Goal: Information Seeking & Learning: Learn about a topic

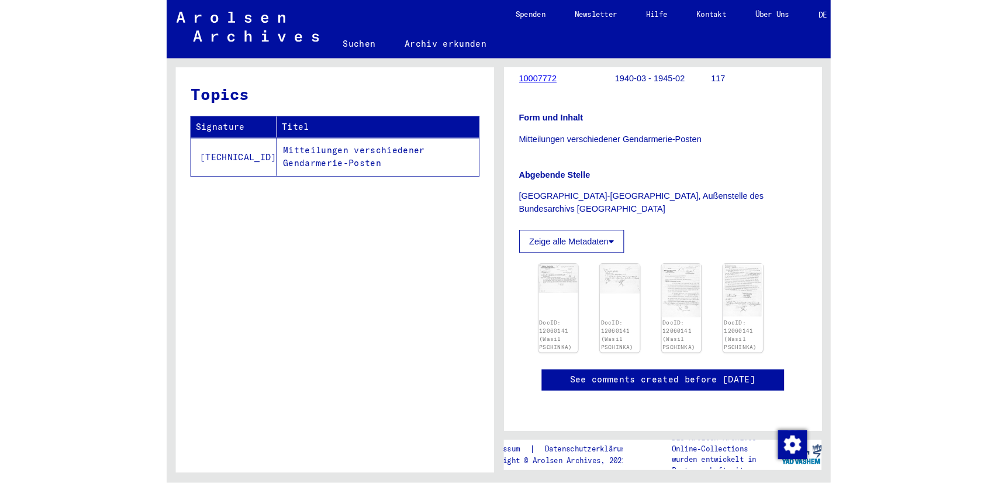
scroll to position [113, 0]
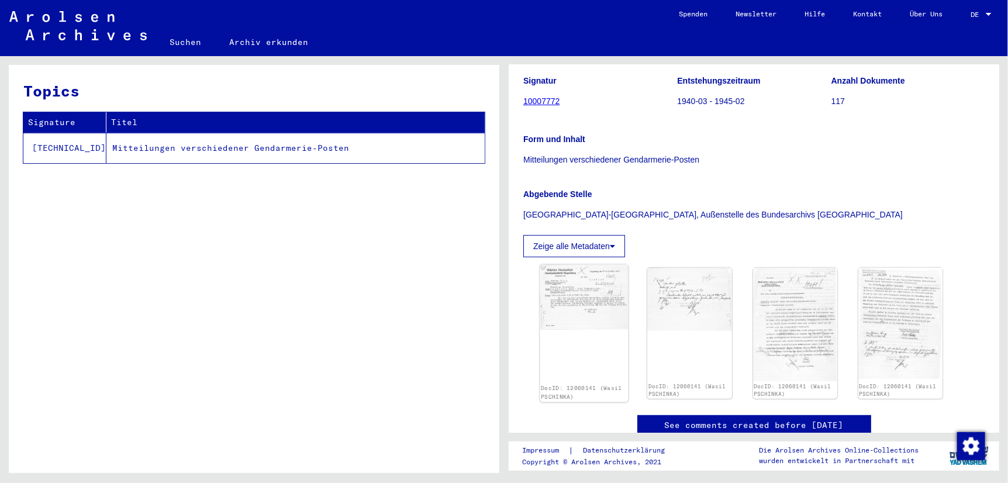
click at [575, 316] on img at bounding box center [584, 297] width 88 height 65
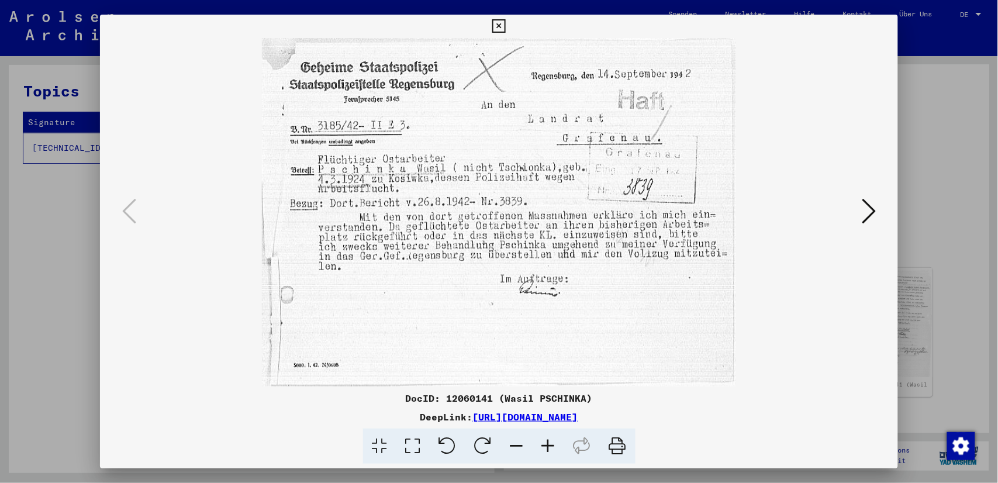
click at [640, 209] on icon at bounding box center [869, 211] width 14 height 28
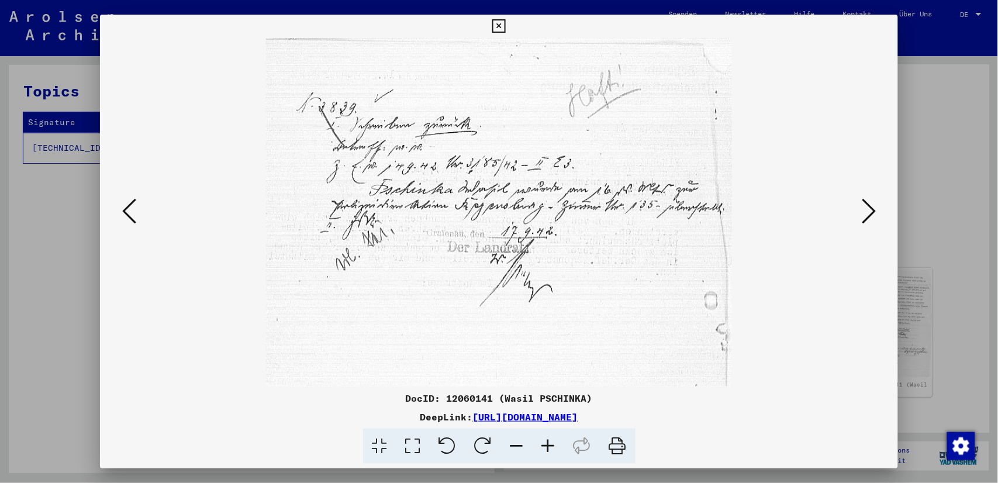
click at [640, 209] on icon at bounding box center [869, 211] width 14 height 28
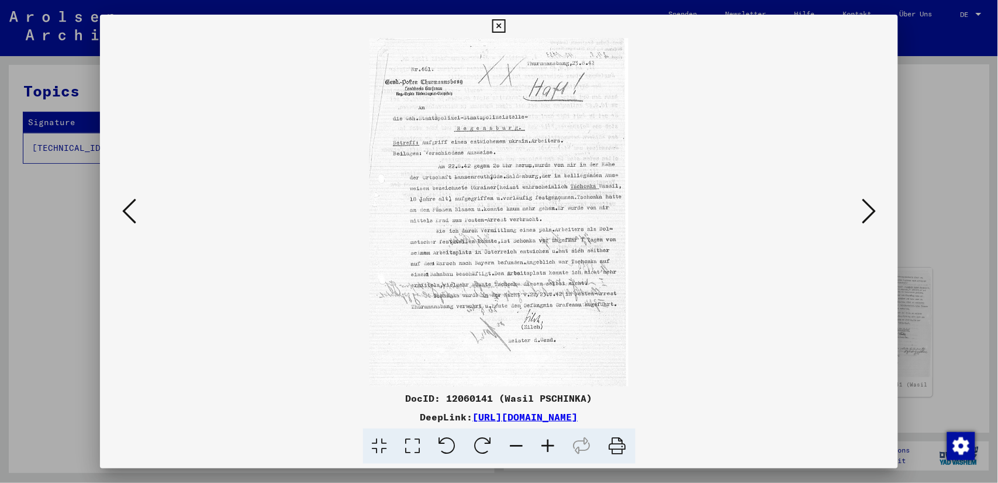
click at [419, 441] on icon at bounding box center [412, 447] width 33 height 36
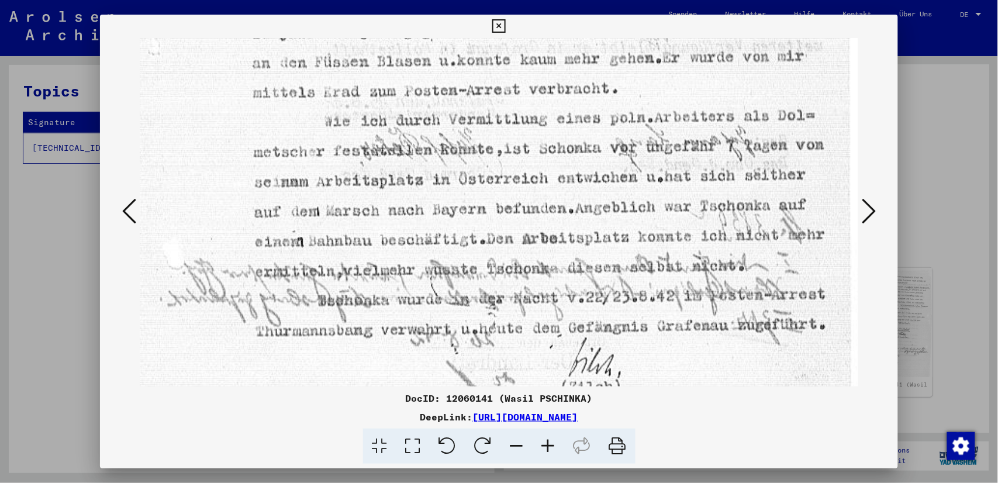
scroll to position [464, 0]
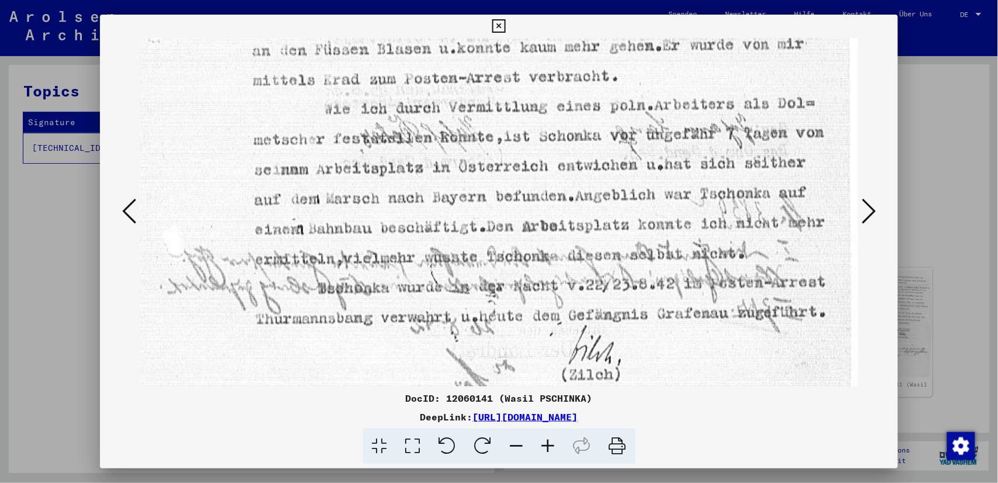
drag, startPoint x: 424, startPoint y: 372, endPoint x: 343, endPoint y: -68, distance: 447.7
click at [343, 0] on html "Suchen Archiv erkunden Spenden Newsletter Hilfe Kontakt Über Uns Suchen Archiv …" at bounding box center [499, 241] width 998 height 483
click at [611, 446] on icon at bounding box center [618, 447] width 36 height 36
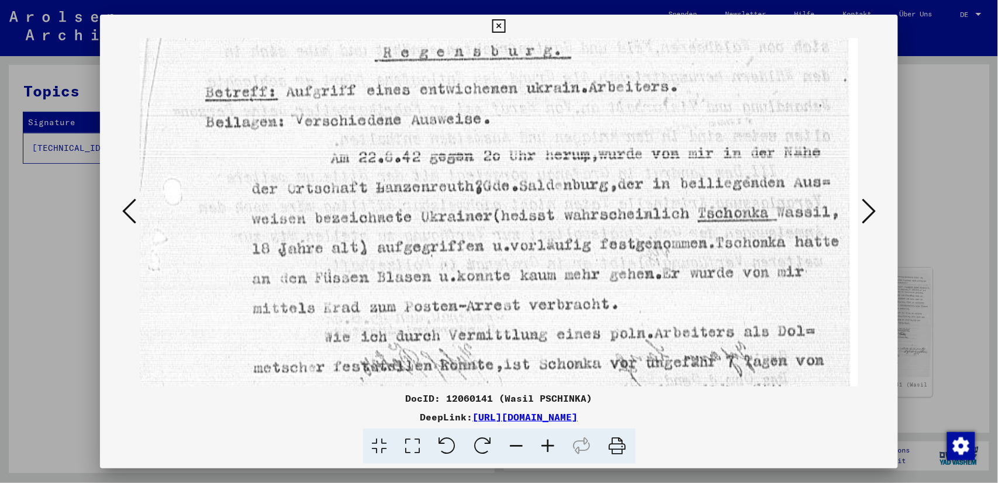
scroll to position [113, 0]
click at [640, 209] on icon at bounding box center [869, 211] width 14 height 28
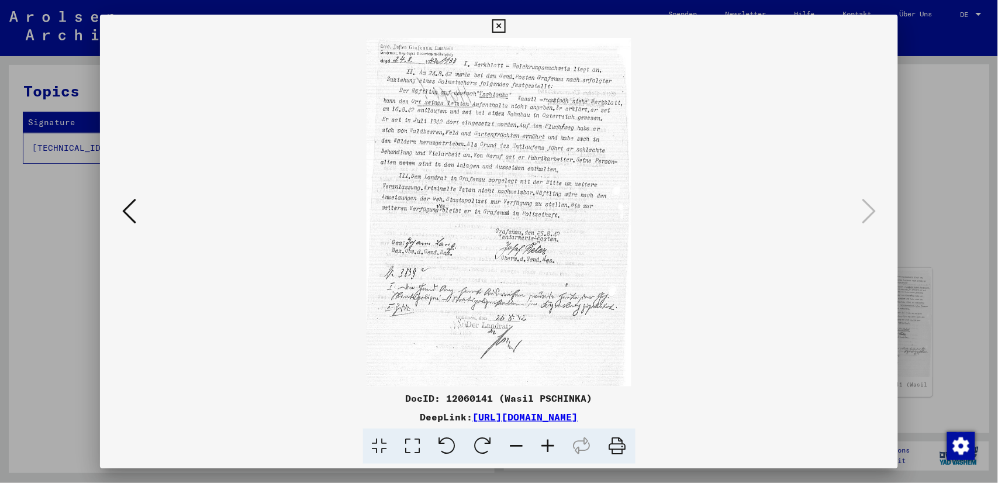
click at [417, 446] on icon at bounding box center [412, 447] width 33 height 36
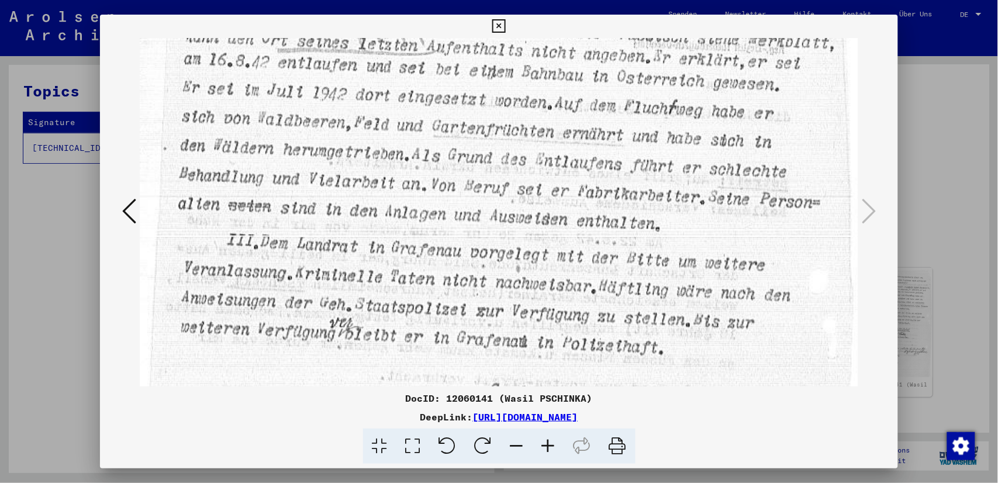
scroll to position [172, 0]
drag, startPoint x: 419, startPoint y: 343, endPoint x: 418, endPoint y: 182, distance: 160.8
click at [418, 182] on img at bounding box center [499, 339] width 719 height 946
click at [614, 448] on icon at bounding box center [618, 447] width 36 height 36
click at [36, 346] on div at bounding box center [499, 241] width 998 height 483
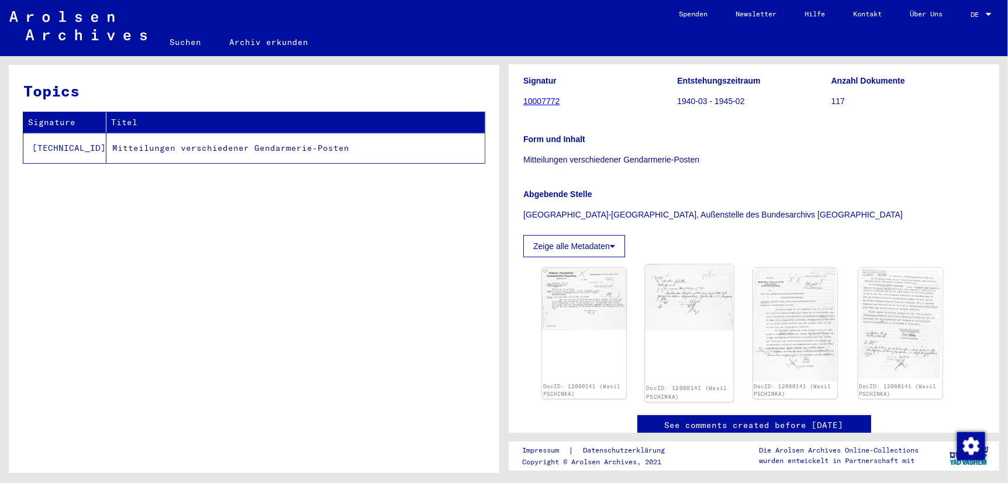
click at [640, 326] on img at bounding box center [690, 298] width 88 height 66
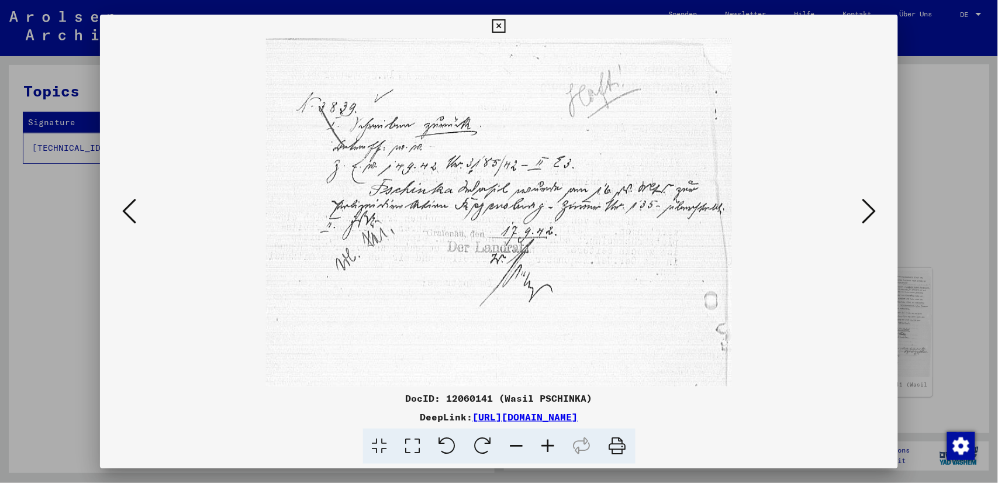
click at [640, 215] on icon at bounding box center [869, 211] width 14 height 28
